Goal: Task Accomplishment & Management: Use online tool/utility

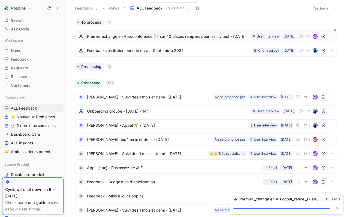
click at [216, 36] on span "Premier échange en Visioconférence (17 sur 40 places remplies pour les invités)…" at bounding box center [168, 36] width 162 height 7
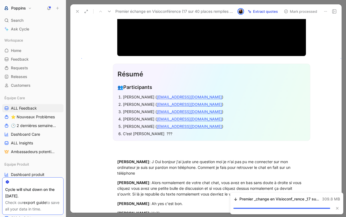
scroll to position [239, 0]
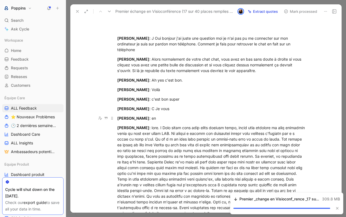
click at [153, 115] on p "[PERSON_NAME] : en" at bounding box center [211, 118] width 209 height 9
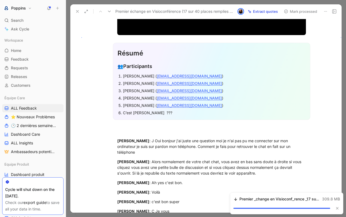
scroll to position [3, 0]
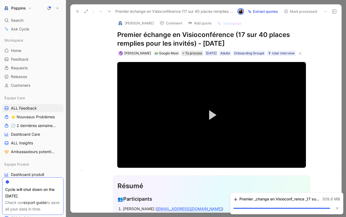
click at [185, 53] on span "To process" at bounding box center [193, 53] width 17 height 5
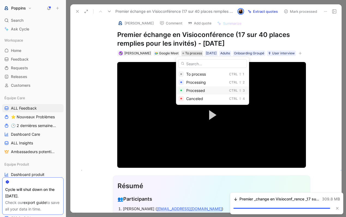
click at [194, 90] on span "Processed" at bounding box center [195, 90] width 19 height 5
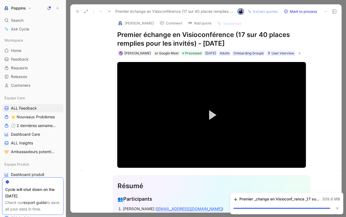
click at [80, 112] on div "[PERSON_NAME] Comment Add quote Summarize Premier échange en Visioconférence (1…" at bounding box center [205, 116] width 271 height 195
click at [152, 35] on h1 "Premier échange en Visioconférence (17 sur 40 places remplies pour les invités)…" at bounding box center [211, 39] width 189 height 17
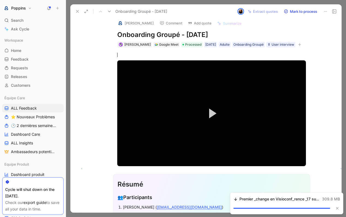
scroll to position [10, 0]
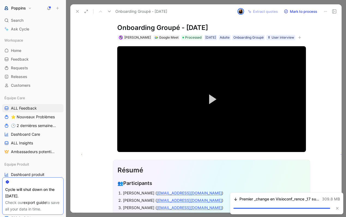
scroll to position [3, 0]
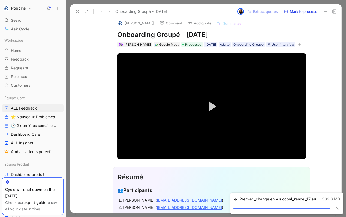
click at [78, 14] on button at bounding box center [78, 12] width 8 height 8
